Goal: Task Accomplishment & Management: Complete application form

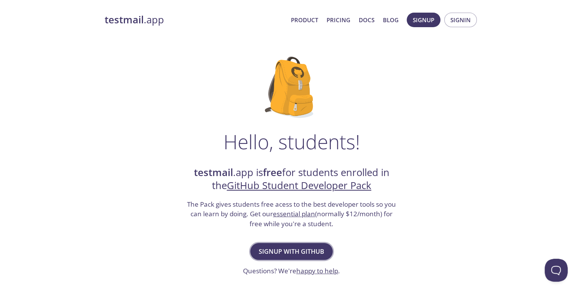
click at [290, 248] on span "Signup with GitHub" at bounding box center [291, 251] width 65 height 11
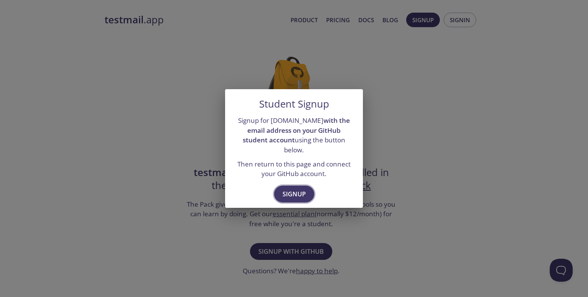
click at [293, 186] on button "Signup" at bounding box center [294, 194] width 40 height 17
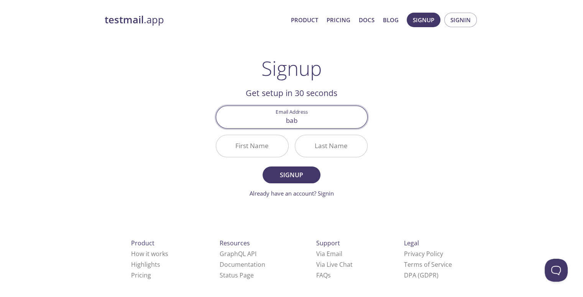
type input "[EMAIL_ADDRESS][DOMAIN_NAME]"
click at [245, 147] on input "First Name" at bounding box center [252, 146] width 72 height 22
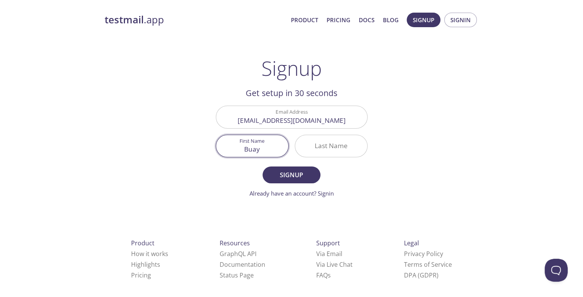
type input "Buay"
click at [326, 150] on input "Last Name" at bounding box center [331, 146] width 72 height 22
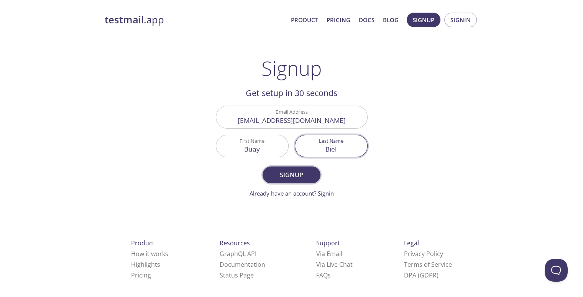
type input "Biel"
click at [296, 179] on span "Signup" at bounding box center [291, 175] width 41 height 11
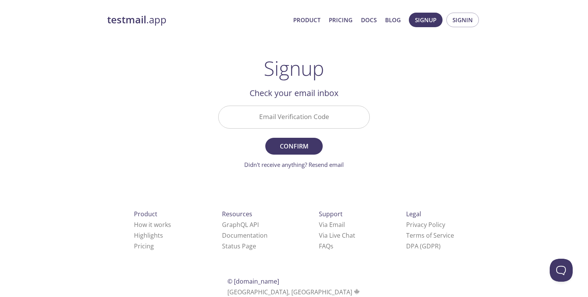
click at [269, 118] on input "Email Verification Code" at bounding box center [294, 117] width 151 height 22
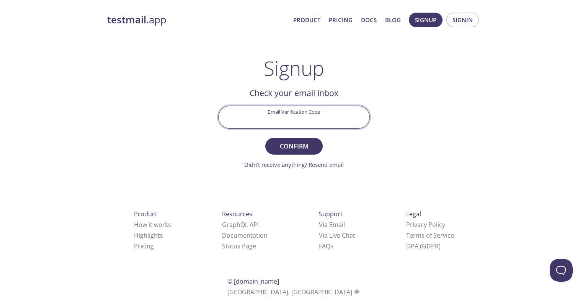
paste input "SF8T2XT"
type input "SF8T2XT"
click at [299, 146] on span "Confirm" at bounding box center [294, 146] width 41 height 11
